Goal: Information Seeking & Learning: Find specific fact

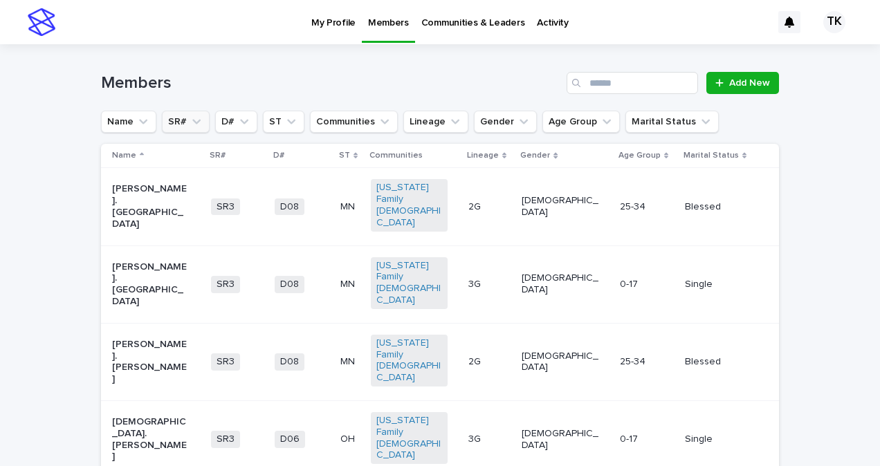
click at [190, 120] on icon "SR#" at bounding box center [197, 122] width 14 height 14
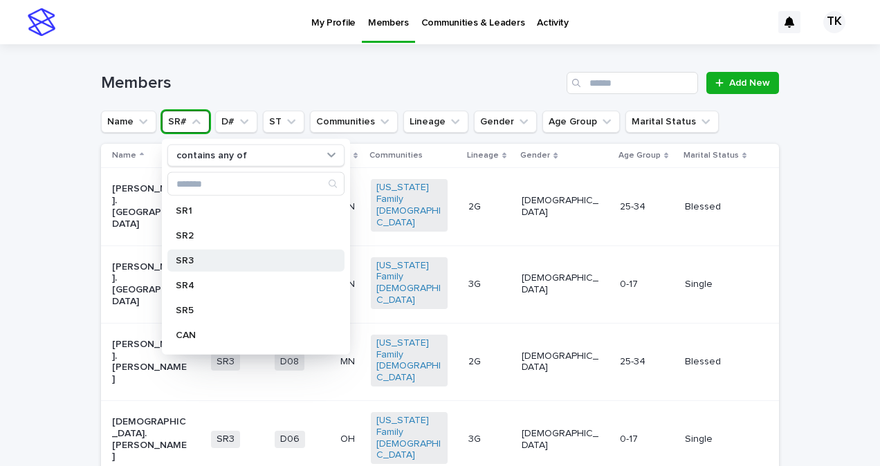
click at [185, 260] on p "SR3" at bounding box center [249, 261] width 147 height 10
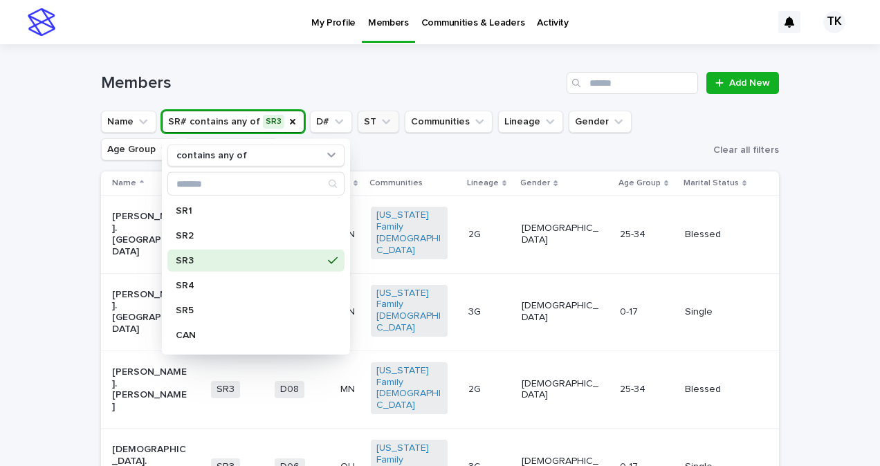
click at [379, 123] on icon "ST" at bounding box center [386, 122] width 14 height 14
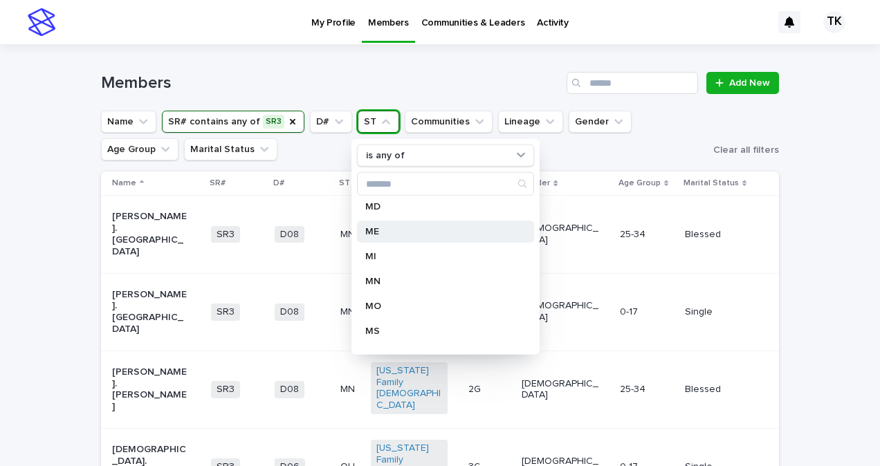
scroll to position [623, 0]
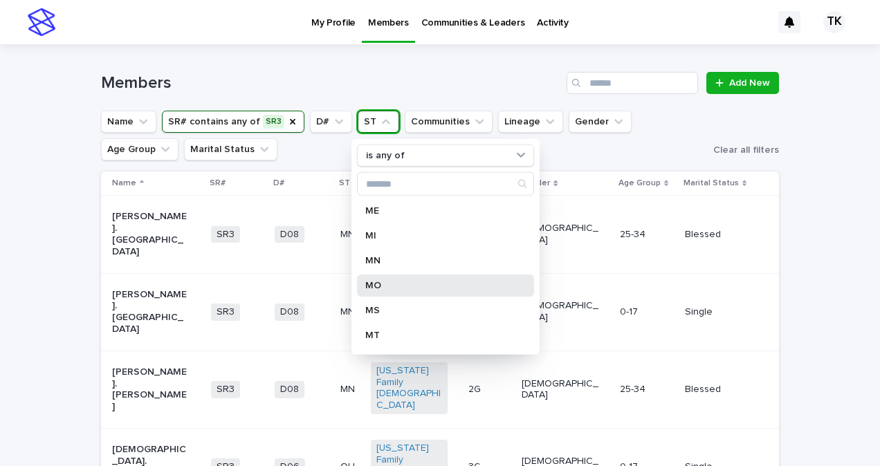
click at [378, 282] on p "MO" at bounding box center [438, 286] width 147 height 10
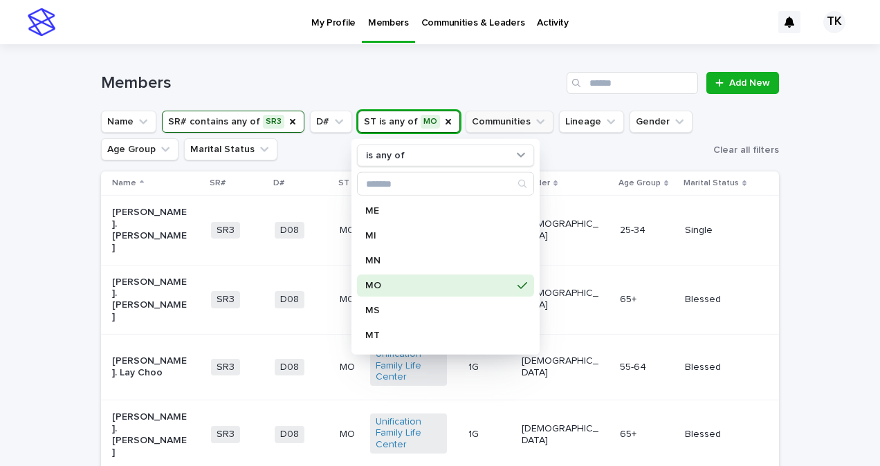
click at [534, 116] on icon "Communities" at bounding box center [541, 122] width 14 height 14
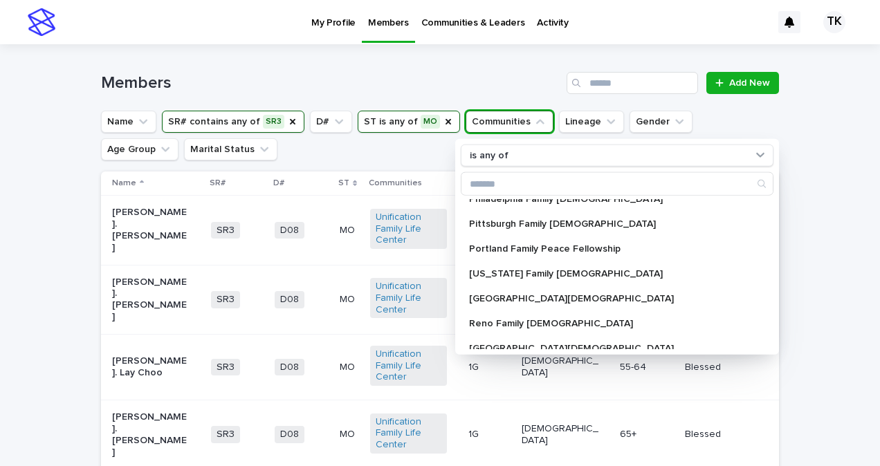
scroll to position [1038, 0]
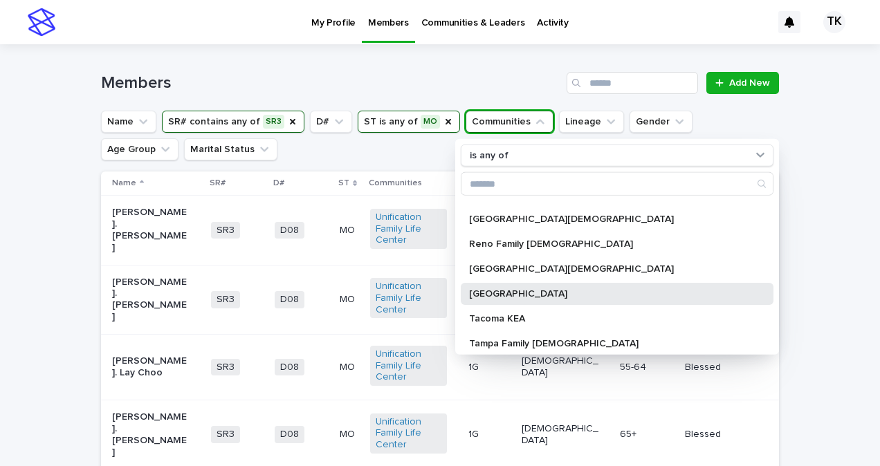
click at [534, 291] on p "[GEOGRAPHIC_DATA]" at bounding box center [610, 294] width 282 height 10
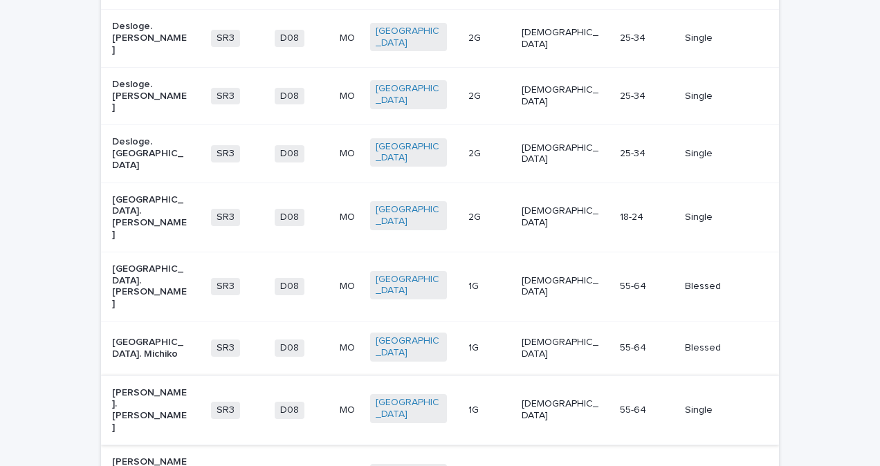
scroll to position [1476, 0]
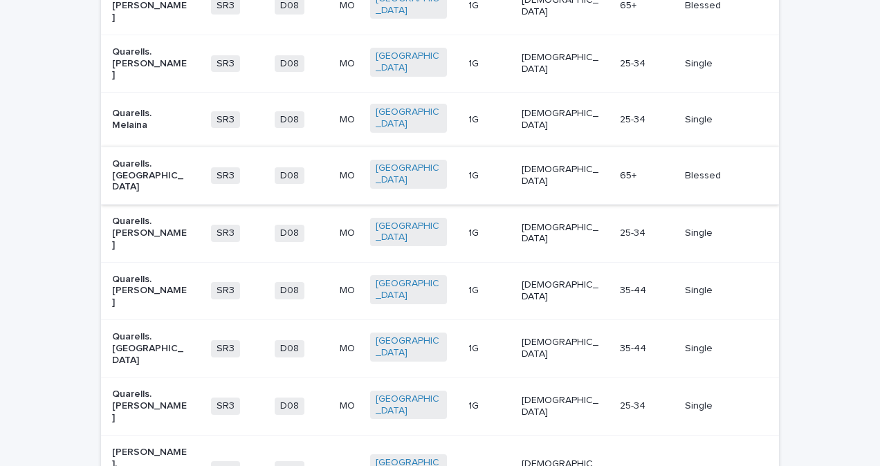
scroll to position [1473, 0]
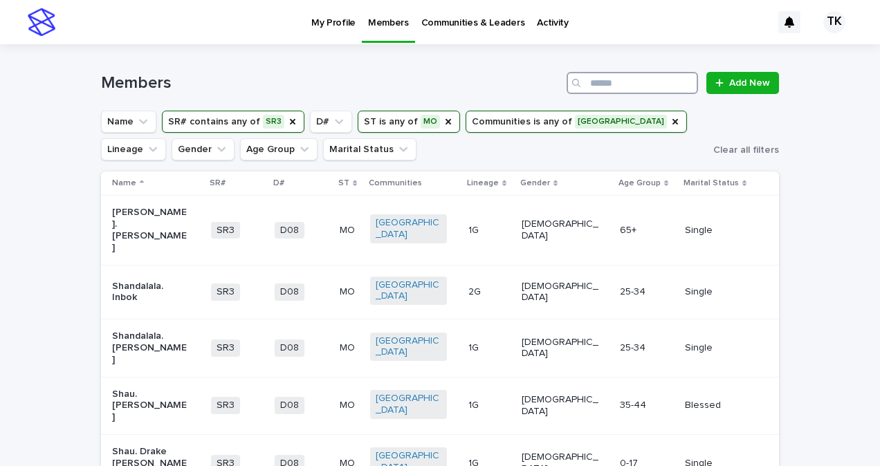
click at [587, 79] on input "Search" at bounding box center [633, 83] width 132 height 22
type input "********"
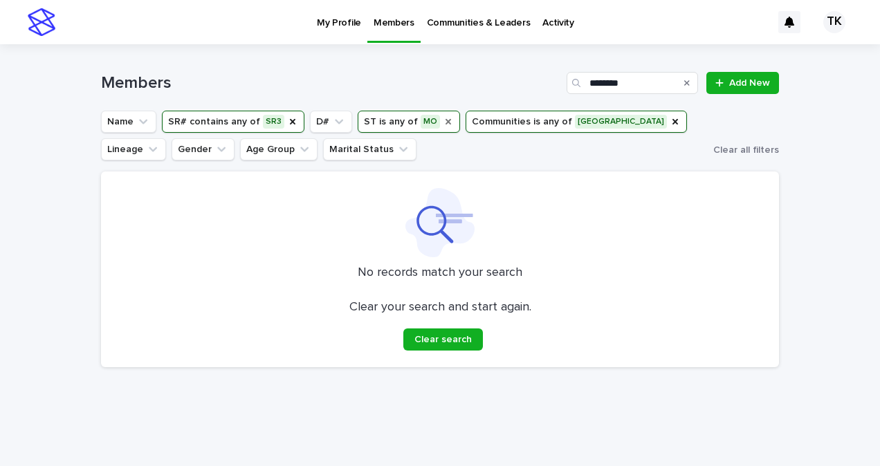
click at [443, 117] on icon "ST" at bounding box center [448, 121] width 11 height 11
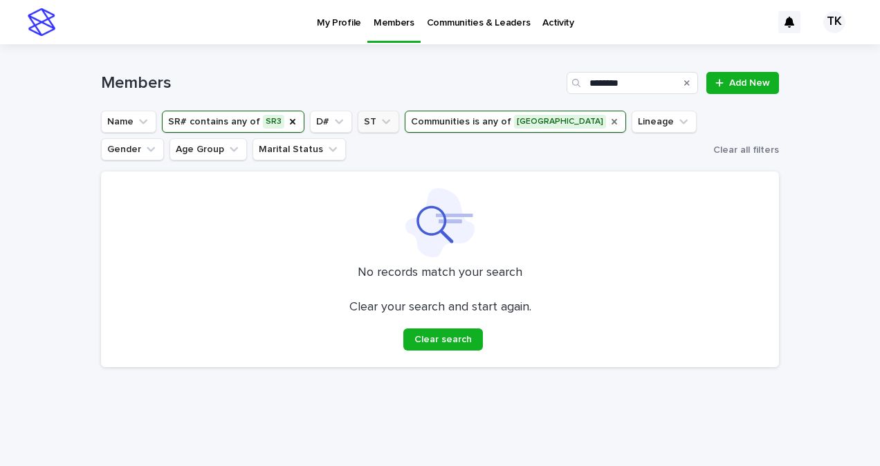
click at [609, 123] on icon "Communities" at bounding box center [614, 121] width 11 height 11
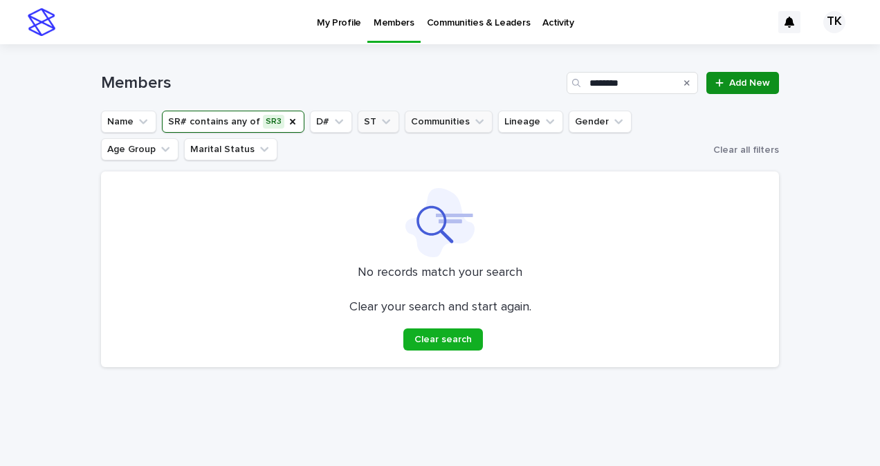
click at [740, 79] on span "Add New" at bounding box center [749, 83] width 41 height 10
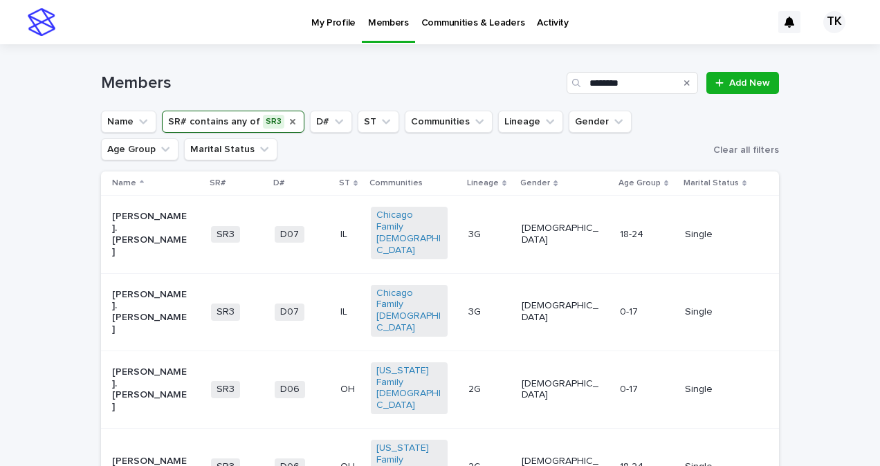
click at [287, 119] on icon "SR#" at bounding box center [292, 121] width 11 height 11
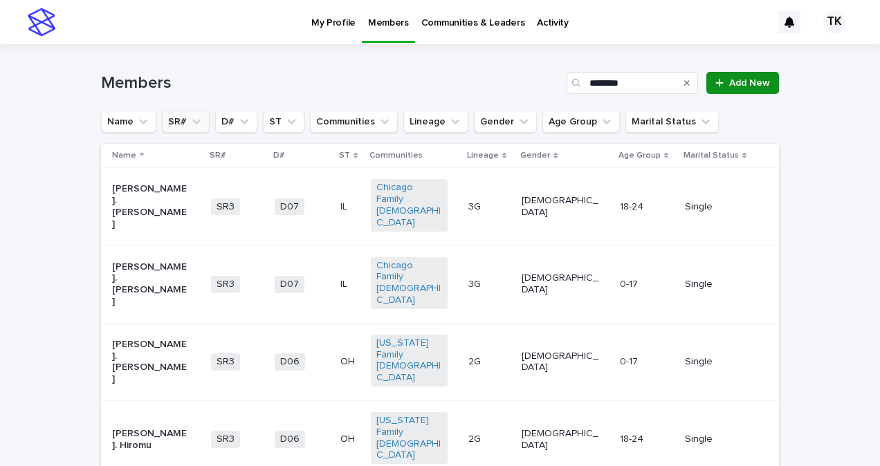
click at [729, 86] on span "Add New" at bounding box center [749, 83] width 41 height 10
click at [345, 26] on p "My Profile" at bounding box center [333, 14] width 44 height 29
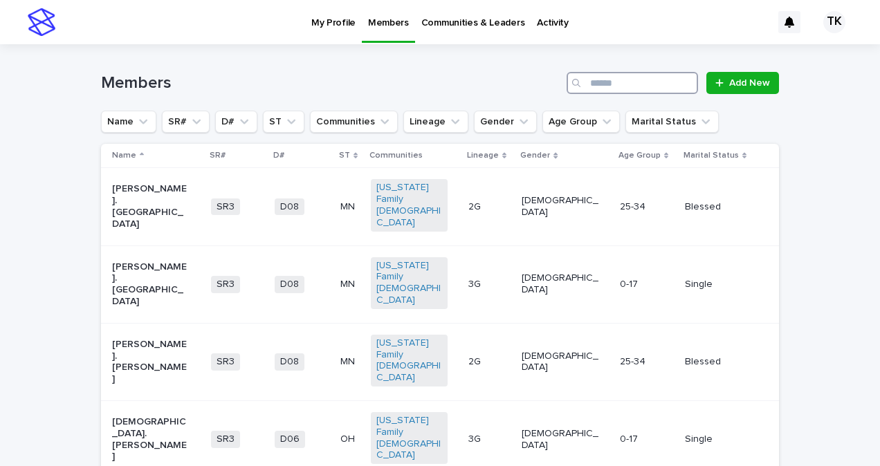
click at [634, 84] on input "Search" at bounding box center [633, 83] width 132 height 22
type input "*****"
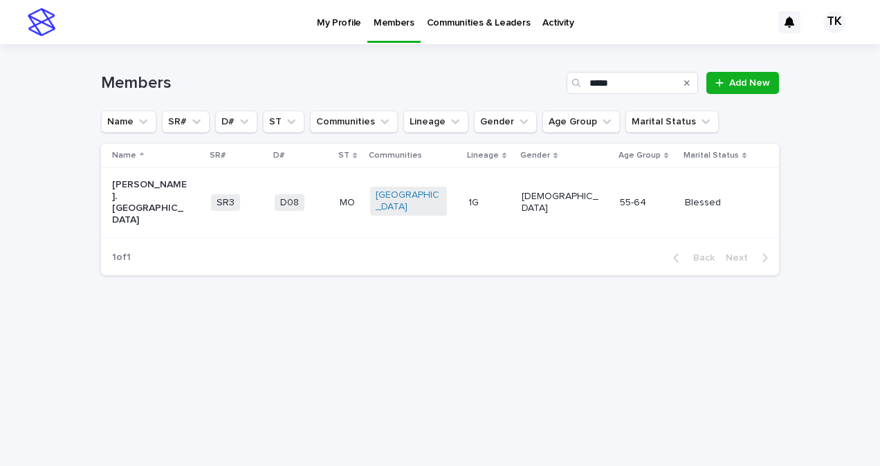
click at [165, 195] on p "[PERSON_NAME]. [GEOGRAPHIC_DATA]" at bounding box center [150, 202] width 77 height 46
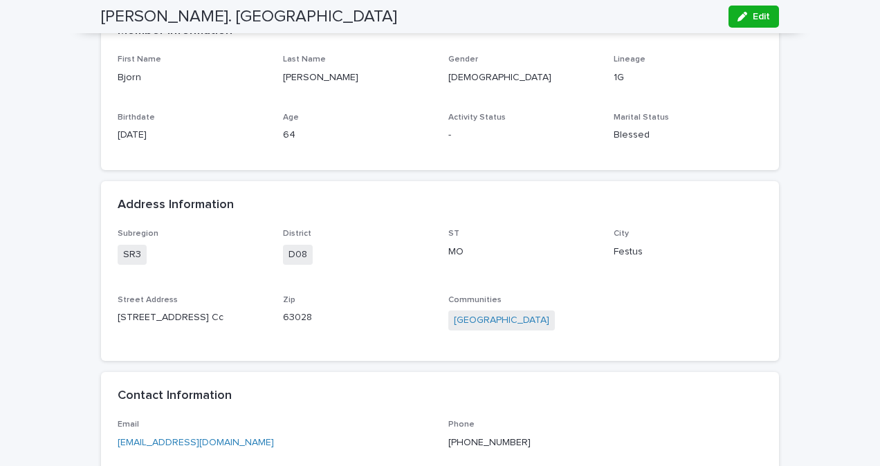
scroll to position [277, 0]
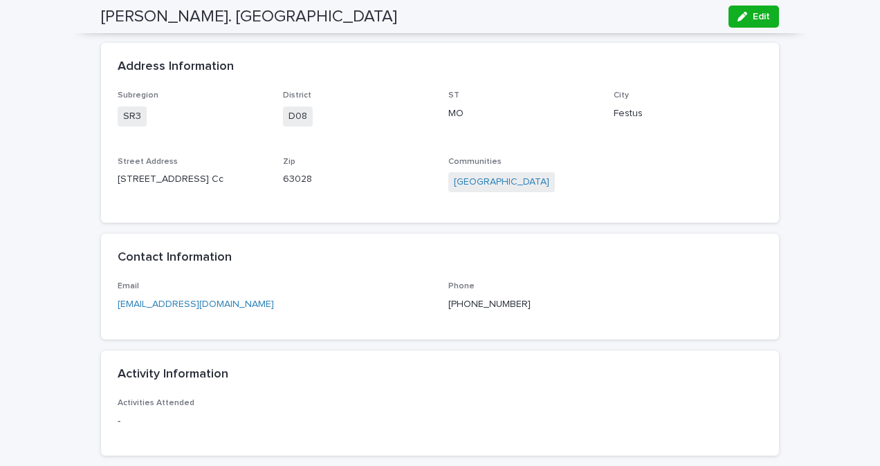
click at [183, 180] on p "13180 State Rd. Cc" at bounding box center [192, 179] width 149 height 15
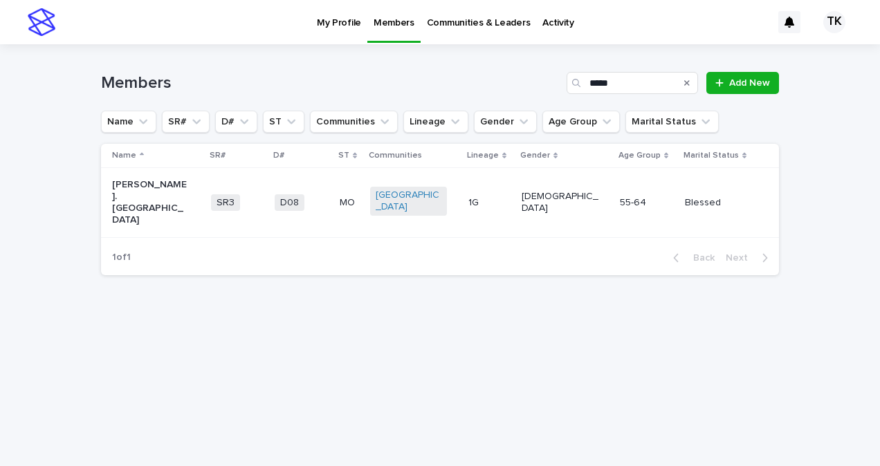
click at [688, 82] on icon "Search" at bounding box center [688, 83] width 6 height 8
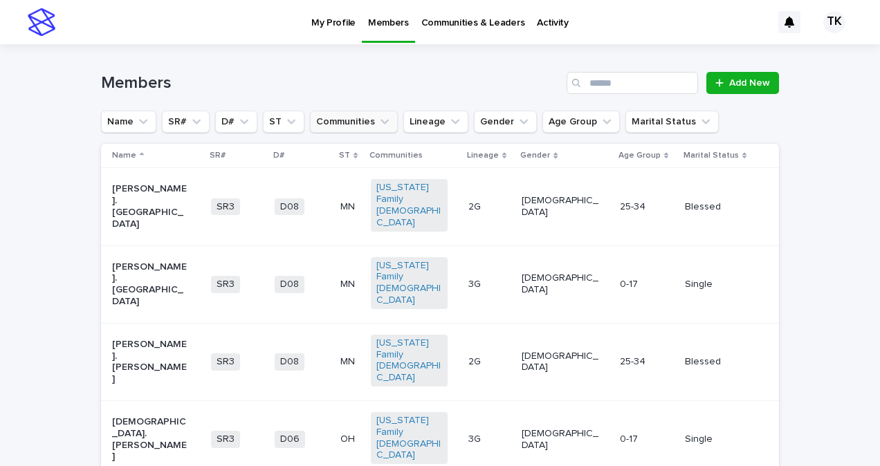
click at [378, 123] on icon "Communities" at bounding box center [385, 122] width 14 height 14
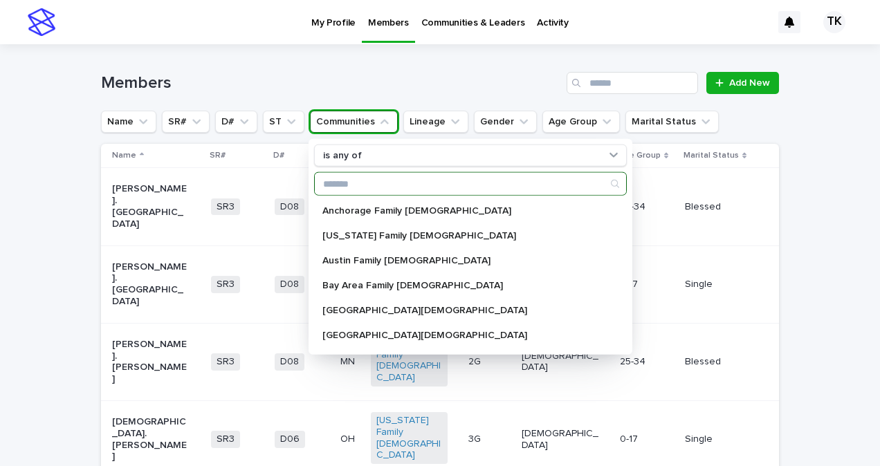
click at [376, 180] on input "Search" at bounding box center [470, 184] width 311 height 22
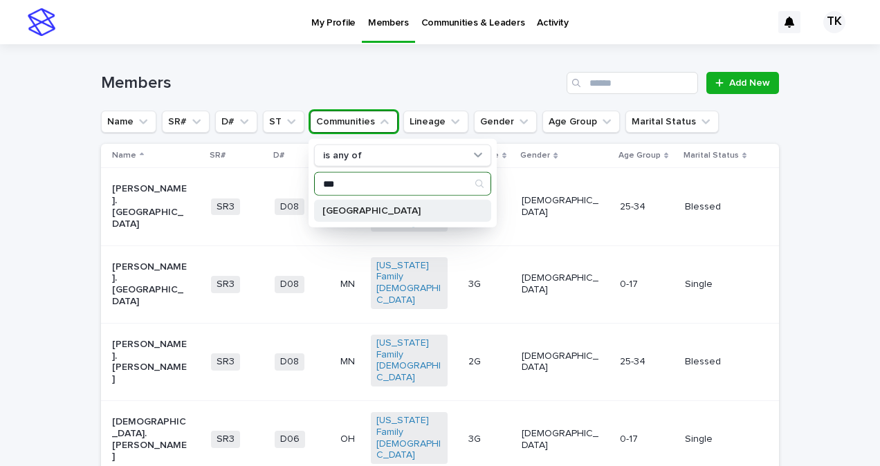
type input "***"
click at [394, 206] on p "[GEOGRAPHIC_DATA]" at bounding box center [396, 211] width 147 height 10
